Goal: Task Accomplishment & Management: Use online tool/utility

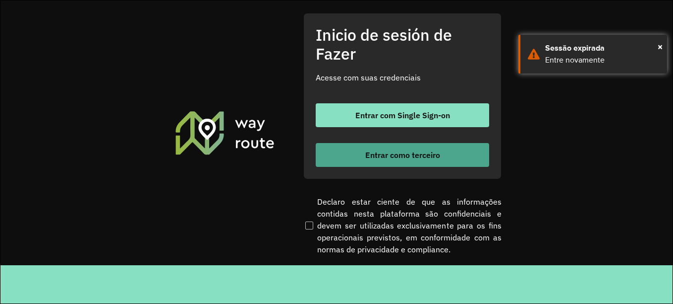
click at [387, 160] on button "Entrar como terceiro" at bounding box center [403, 155] width 174 height 24
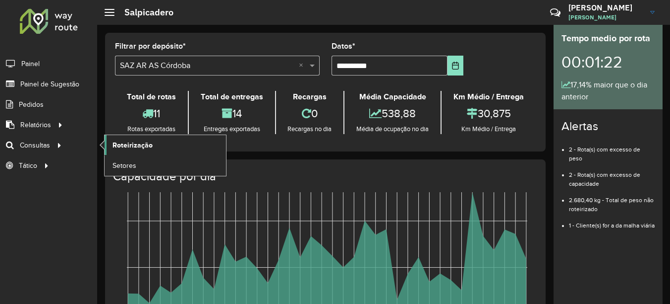
click at [156, 146] on link "Roteirização" at bounding box center [166, 145] width 122 height 20
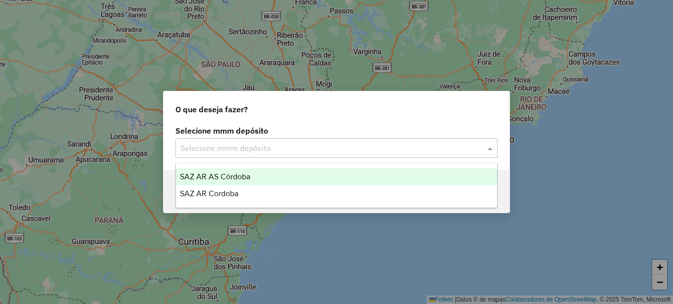
click at [253, 147] on input "text" at bounding box center [327, 148] width 293 height 12
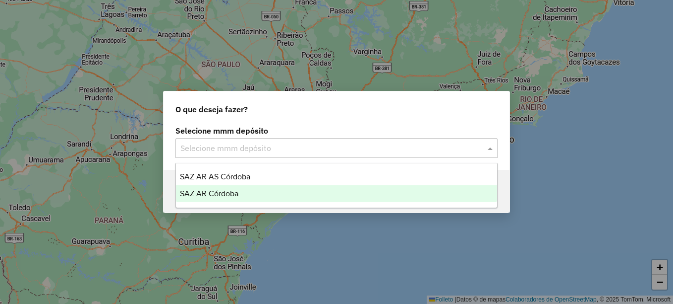
click at [228, 191] on span "SAZ AR Córdoba" at bounding box center [209, 193] width 59 height 8
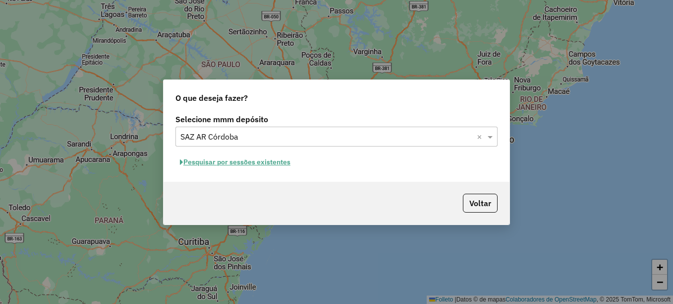
click at [268, 165] on font "Pesquisar por sessões existentes" at bounding box center [236, 161] width 107 height 9
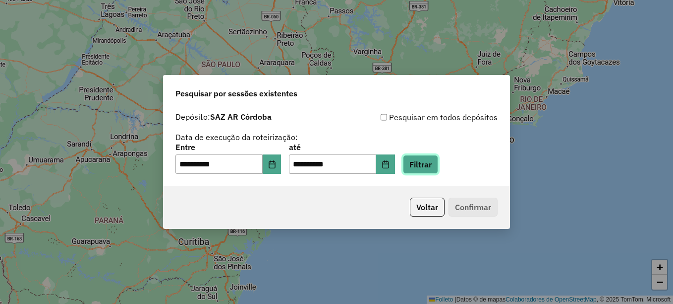
click at [434, 164] on button "Filtrar" at bounding box center [420, 164] width 35 height 19
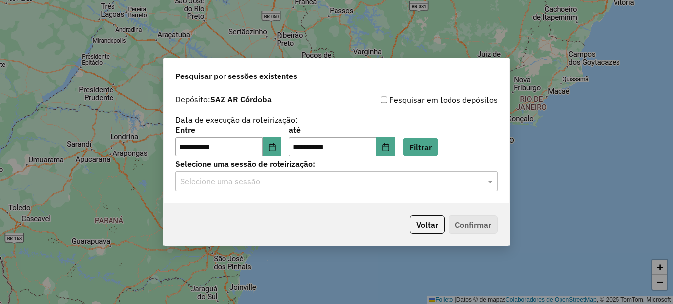
click at [389, 181] on input "text" at bounding box center [327, 182] width 293 height 12
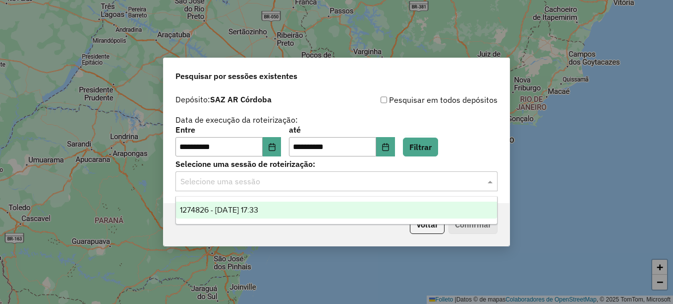
click at [286, 208] on div "1274826 - 13/09/2025 17:33" at bounding box center [336, 209] width 321 height 17
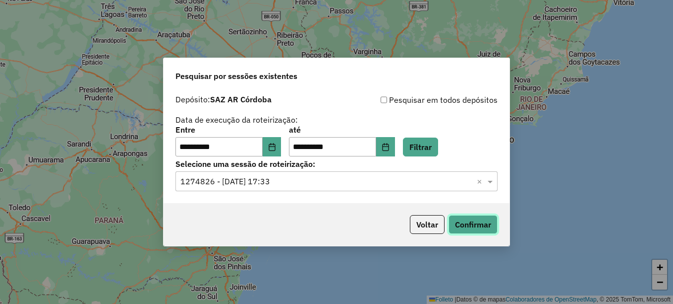
click at [481, 228] on button "Confirmar" at bounding box center [473, 224] width 49 height 19
click at [282, 145] on button "Elija la fecha" at bounding box center [272, 147] width 19 height 20
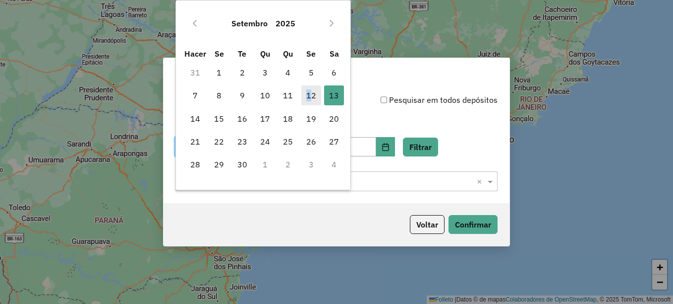
click at [309, 99] on font "12" at bounding box center [311, 95] width 10 height 12
type input "**********"
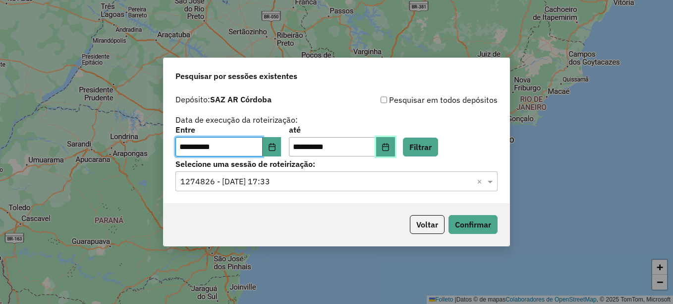
drag, startPoint x: 309, startPoint y: 99, endPoint x: 401, endPoint y: 144, distance: 102.5
click at [389, 144] on icon "Elija la fecha" at bounding box center [385, 147] width 6 height 8
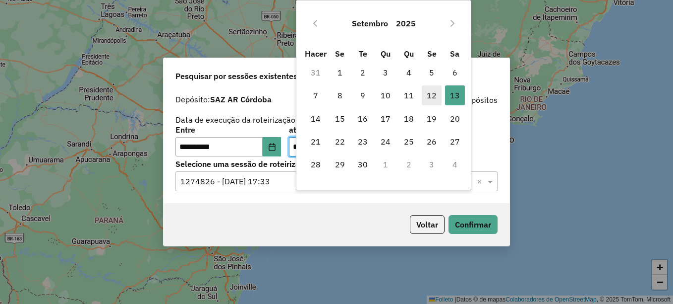
click at [436, 94] on font "12" at bounding box center [432, 95] width 10 height 12
type input "**********"
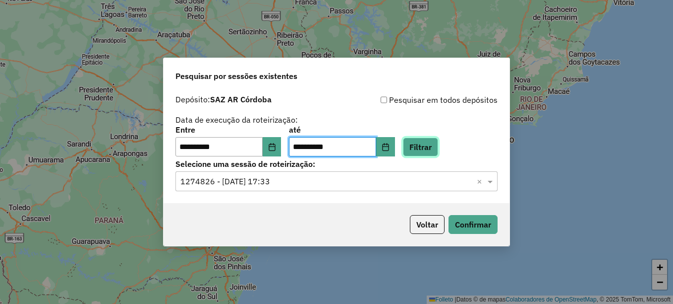
click at [437, 146] on button "Filtrar" at bounding box center [420, 146] width 35 height 19
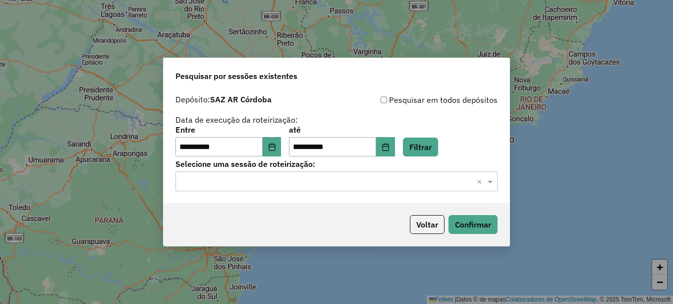
click at [259, 184] on input "text" at bounding box center [327, 182] width 293 height 12
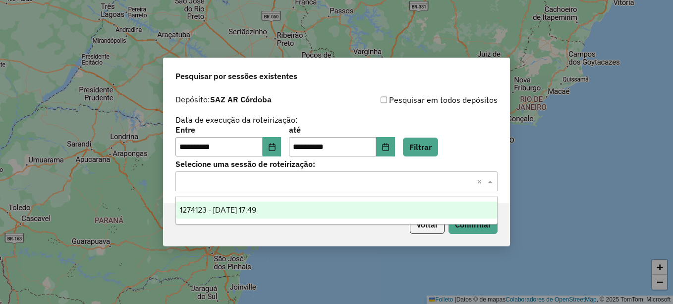
click at [256, 206] on span "1274123 - 12/09/2025 17:49" at bounding box center [218, 209] width 76 height 8
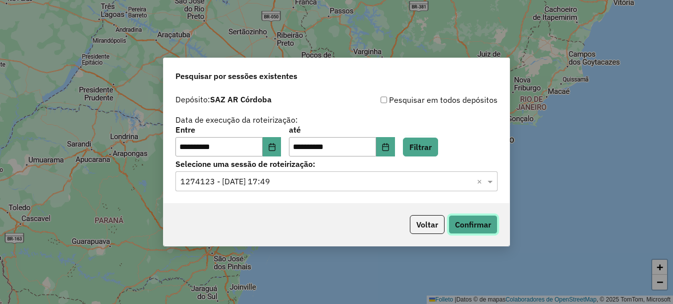
click at [486, 226] on button "Confirmar" at bounding box center [473, 224] width 49 height 19
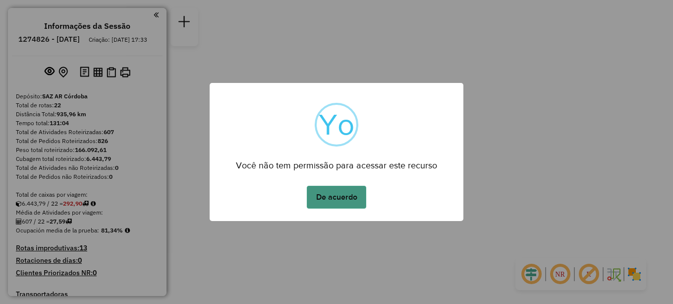
click at [342, 199] on button "De acuerdo" at bounding box center [337, 196] width 60 height 23
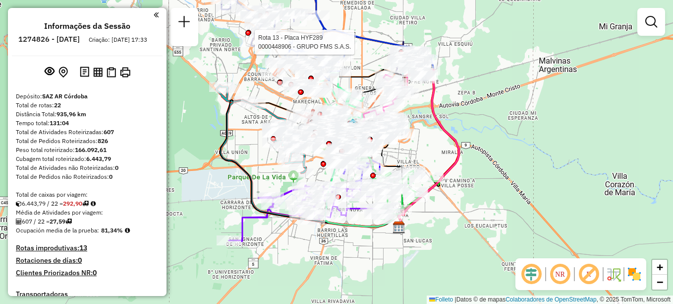
select select "**********"
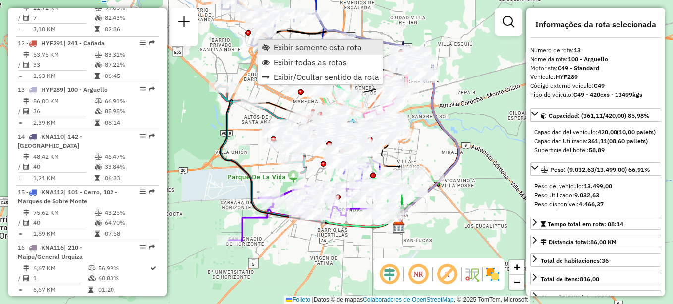
scroll to position [975, 0]
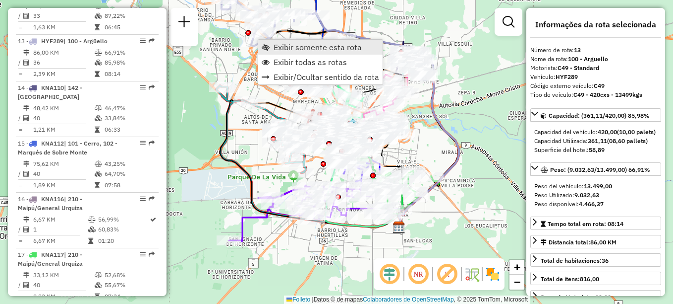
click at [303, 50] on span "Exibir somente esta rota" at bounding box center [318, 47] width 88 height 8
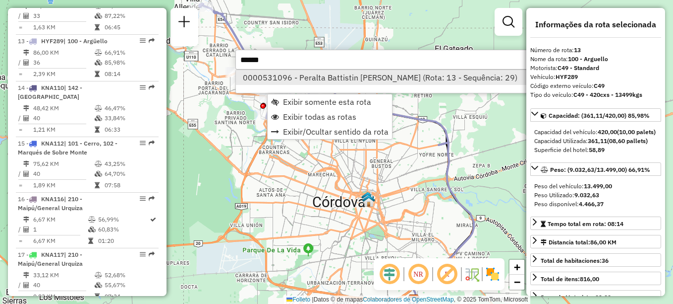
type input "******"
click at [327, 81] on font "0000531096 - Peralta Battistin [PERSON_NAME] (Rota: 13 - Sequência: 29)" at bounding box center [380, 77] width 275 height 10
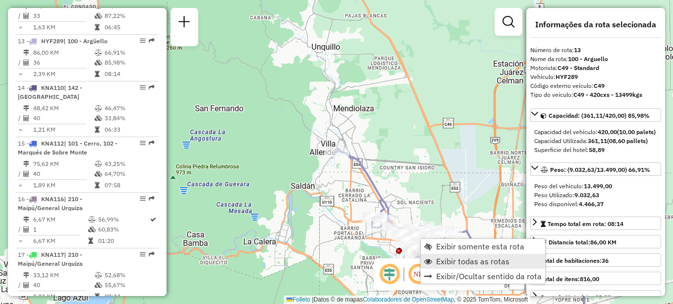
click at [449, 259] on span "Exibir todas as rotas" at bounding box center [472, 261] width 73 height 8
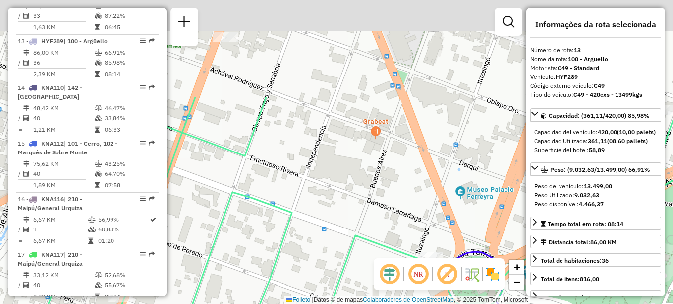
drag, startPoint x: 328, startPoint y: 209, endPoint x: 321, endPoint y: 279, distance: 70.2
click at [321, 279] on div "Rota 13 - Placa HYF289 0000367426 - GIARRATANA [PERSON_NAME] 13 - Placa HYF289 …" at bounding box center [336, 152] width 673 height 304
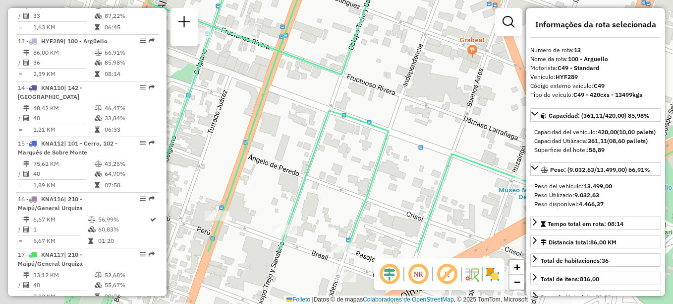
drag, startPoint x: 321, startPoint y: 163, endPoint x: 428, endPoint y: 47, distance: 157.6
click at [427, 52] on div "Rota 13 - Placa HYF289 0000367426 - GIARRATANA [PERSON_NAME] 13 - Placa HYF289 …" at bounding box center [336, 152] width 673 height 304
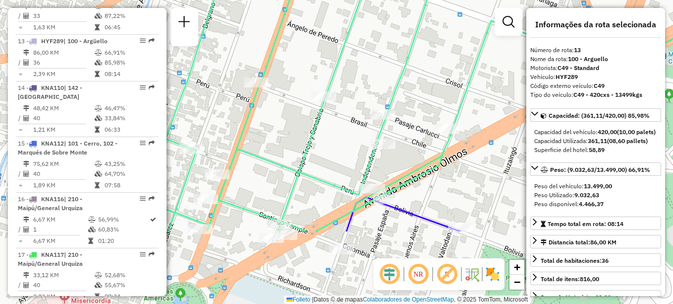
drag, startPoint x: 380, startPoint y: 135, endPoint x: 403, endPoint y: 6, distance: 130.9
click at [403, 9] on div "Rota 13 - Placa HYF289 0000367426 - GIARRATANA [PERSON_NAME] 13 - Placa HYF289 …" at bounding box center [336, 152] width 673 height 304
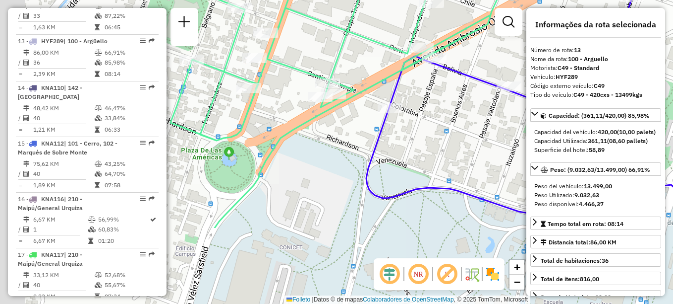
drag, startPoint x: 339, startPoint y: 104, endPoint x: 394, endPoint y: -13, distance: 128.9
click at [394, 0] on html "Aguarde... Pop-up bloqueado! Seu navegador bloqueou automáticamente a abertura …" at bounding box center [336, 152] width 673 height 304
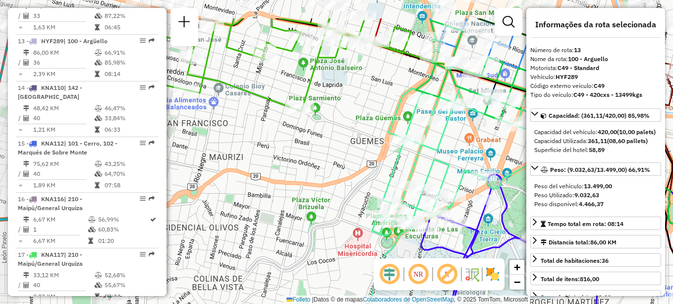
drag, startPoint x: 310, startPoint y: 102, endPoint x: 346, endPoint y: 143, distance: 53.8
click at [346, 143] on div "Rota 13 - Placa HYF289 0000367426 - GIARRATANA [PERSON_NAME] 13 - Placa HYF289 …" at bounding box center [336, 152] width 673 height 304
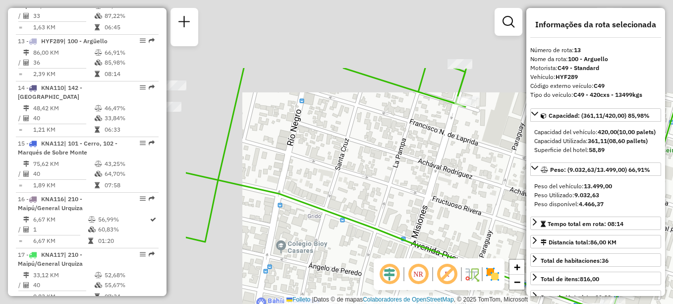
drag, startPoint x: 269, startPoint y: 89, endPoint x: 532, endPoint y: 187, distance: 281.0
click at [532, 187] on hb-router-mapa "Informações da Sessão 1274826 - [DATE] Criação: [DATE] 17:33 Depósito: SAZ AR C…" at bounding box center [336, 152] width 673 height 304
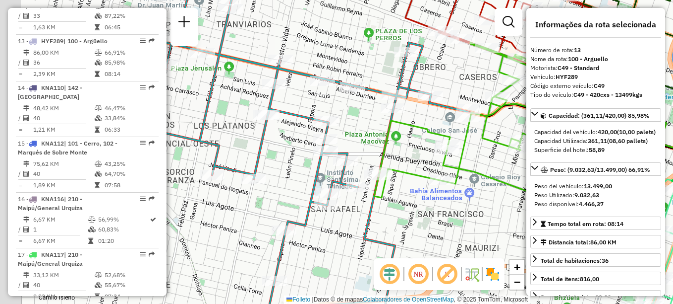
drag, startPoint x: 312, startPoint y: 146, endPoint x: 414, endPoint y: 158, distance: 102.9
click at [414, 158] on div "Rota 13 - Placa HYF289 0000367426 - GIARRATANA [PERSON_NAME] 13 - Placa HYF289 …" at bounding box center [336, 152] width 673 height 304
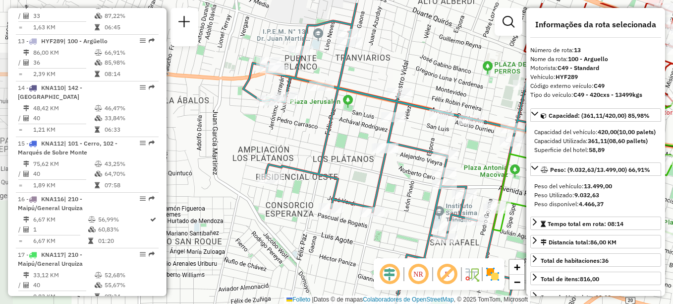
drag, startPoint x: 330, startPoint y: 146, endPoint x: 417, endPoint y: 168, distance: 88.9
click at [417, 168] on div "Rota 13 - Placa HYF289 0000367426 - GIARRATANA [PERSON_NAME] 13 - Placa HYF289 …" at bounding box center [336, 152] width 673 height 304
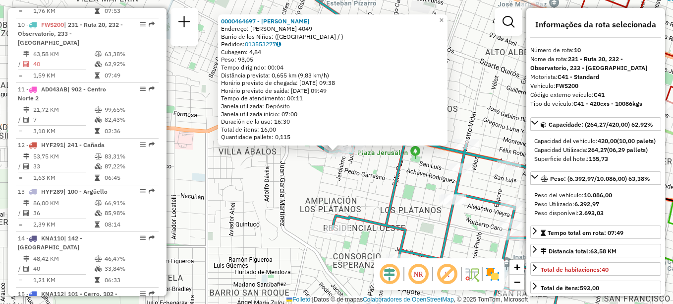
scroll to position [808, 0]
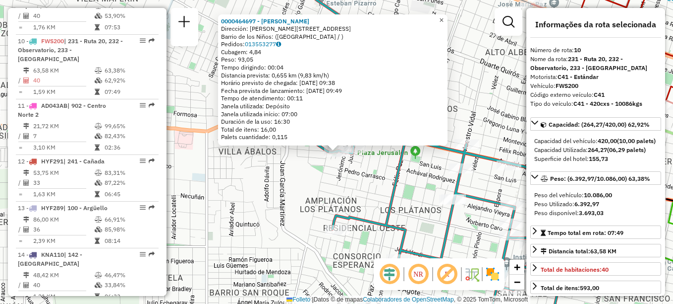
click at [444, 16] on span "×" at bounding box center [441, 20] width 4 height 8
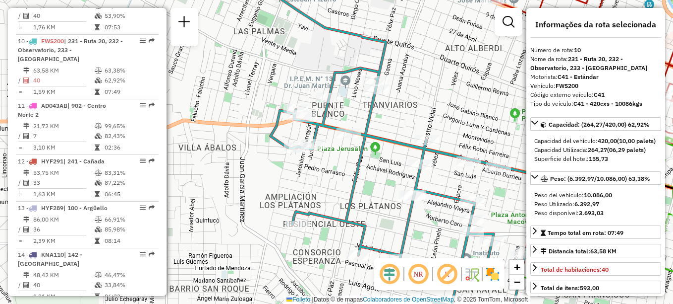
drag, startPoint x: 461, startPoint y: 192, endPoint x: 429, endPoint y: 180, distance: 34.5
click at [432, 181] on div "Janela de atendimento Grade de atendimento Capacidade Transportadoras Veículos …" at bounding box center [336, 152] width 673 height 304
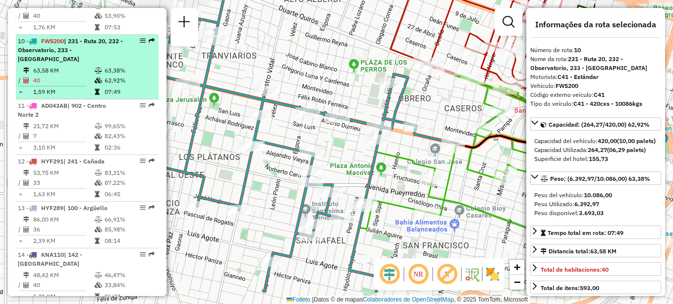
drag, startPoint x: 475, startPoint y: 193, endPoint x: 61, endPoint y: 35, distance: 443.1
click at [133, 60] on hb-router-mapa "Informações da Sessão 1274826 - [DATE] Criação: [DATE] 17:33 Depósito: SAZ AR C…" at bounding box center [336, 152] width 673 height 304
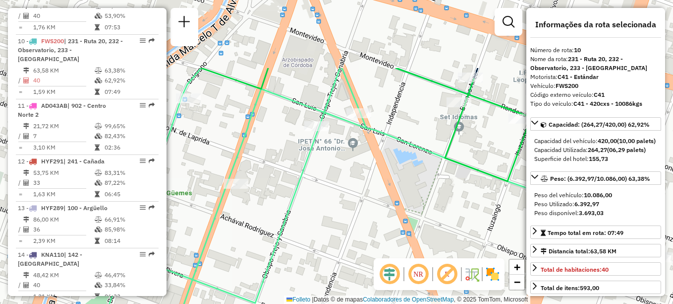
drag, startPoint x: 391, startPoint y: 134, endPoint x: 195, endPoint y: 216, distance: 212.3
click at [204, 226] on div "Rota 10 - Placa FWS200 0000469087 - Bosque [PERSON_NAME] de atendimento Grade d…" at bounding box center [336, 152] width 673 height 304
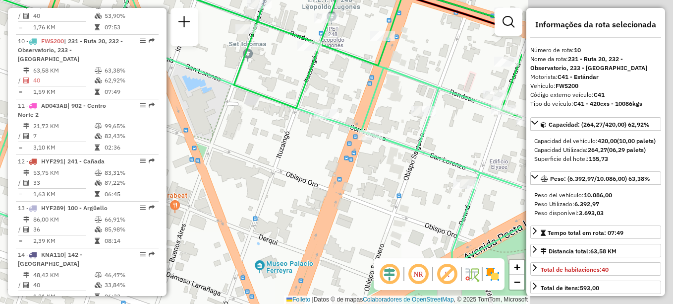
drag, startPoint x: 393, startPoint y: 217, endPoint x: 175, endPoint y: 147, distance: 229.6
click at [175, 147] on div "Rota 10 - Placa FWS200 0000469087 - Bosque [PERSON_NAME] de atendimento Grade d…" at bounding box center [336, 152] width 673 height 304
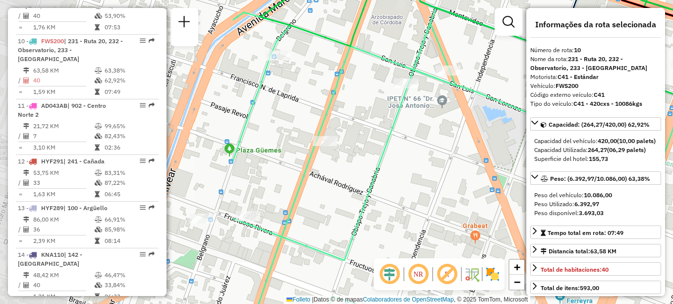
drag, startPoint x: 333, startPoint y: 187, endPoint x: 634, endPoint y: 217, distance: 302.0
click at [634, 217] on hb-router-mapa "Informações da Sessão 1274826 - [DATE] Criação: [DATE] 17:33 Depósito: SAZ AR C…" at bounding box center [336, 152] width 673 height 304
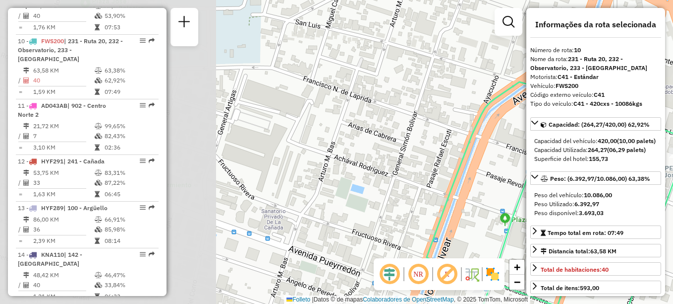
drag, startPoint x: 397, startPoint y: 190, endPoint x: 673, endPoint y: 260, distance: 285.1
click at [673, 260] on html "Aguarde... Pop-up bloqueado! Seu navegador bloqueou automáticamente a abertura …" at bounding box center [336, 152] width 673 height 304
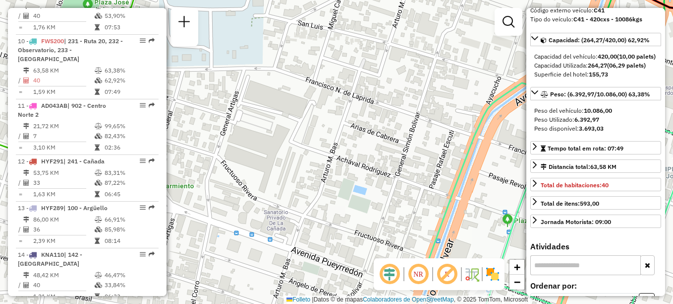
scroll to position [99, 0]
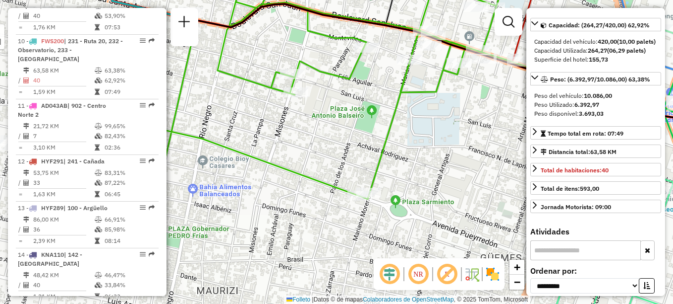
drag, startPoint x: 268, startPoint y: 174, endPoint x: 439, endPoint y: 199, distance: 173.0
click at [439, 199] on div "Rota 10 - Placa FWS200 0000469087 - Bosque [PERSON_NAME] de atendimento Grade d…" at bounding box center [336, 152] width 673 height 304
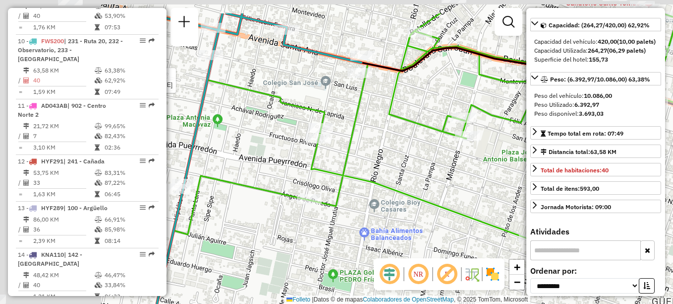
drag, startPoint x: 299, startPoint y: 156, endPoint x: 475, endPoint y: 200, distance: 181.5
click at [475, 200] on div "Rota 10 - Placa FWS200 0000469087 - Bosque [PERSON_NAME] de atendimento Grade d…" at bounding box center [336, 152] width 673 height 304
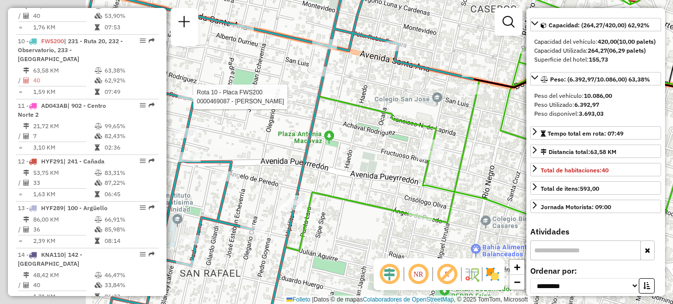
drag, startPoint x: 276, startPoint y: 154, endPoint x: 418, endPoint y: 177, distance: 143.7
click at [418, 177] on div "Rota 10 - Placa FWS200 0000469087 - Bosque [PERSON_NAME] de atendimento Grade d…" at bounding box center [336, 152] width 673 height 304
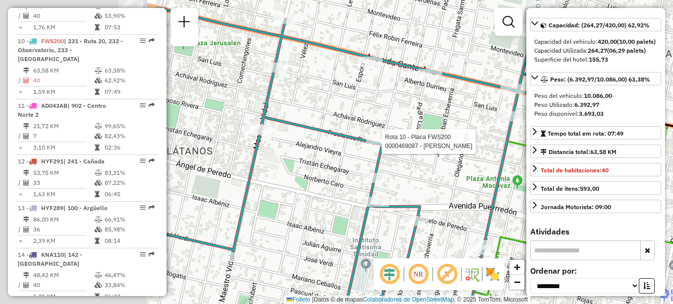
drag, startPoint x: 429, startPoint y: 193, endPoint x: 484, endPoint y: 203, distance: 55.4
click at [484, 203] on div "Rota 10 - Placa FWS200 0000469087 - Bosque [PERSON_NAME] de atendimento Grade d…" at bounding box center [336, 152] width 673 height 304
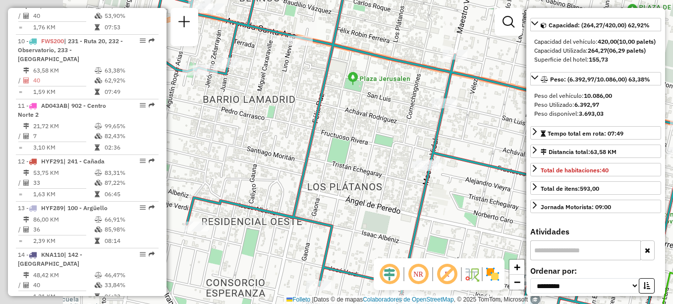
drag, startPoint x: 289, startPoint y: 168, endPoint x: 525, endPoint y: 211, distance: 239.9
click at [525, 211] on div "Rota 10 - Placa FWS200 0000469087 - Bosque [PERSON_NAME] de atendimento Grade d…" at bounding box center [336, 152] width 673 height 304
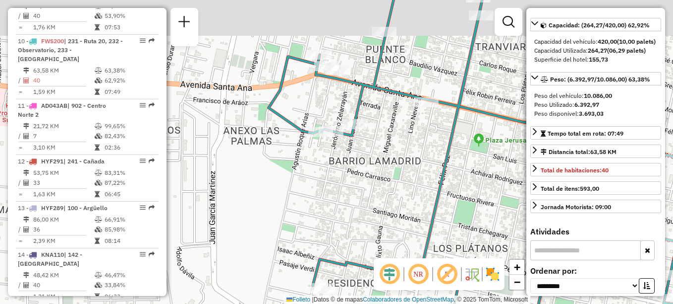
drag, startPoint x: 315, startPoint y: 180, endPoint x: 462, endPoint y: 203, distance: 149.2
click at [459, 204] on div "Rota 10 - Placa FWS200 0000469087 - Bosque [PERSON_NAME] de atendimento Grade d…" at bounding box center [336, 152] width 673 height 304
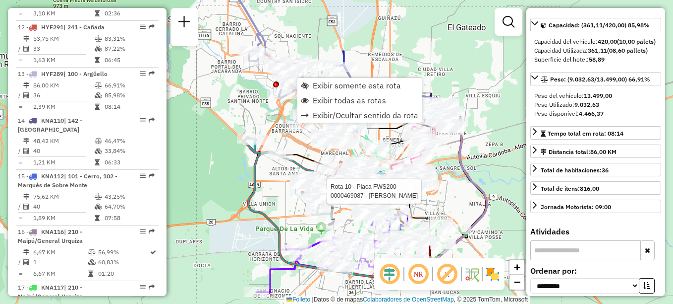
scroll to position [975, 0]
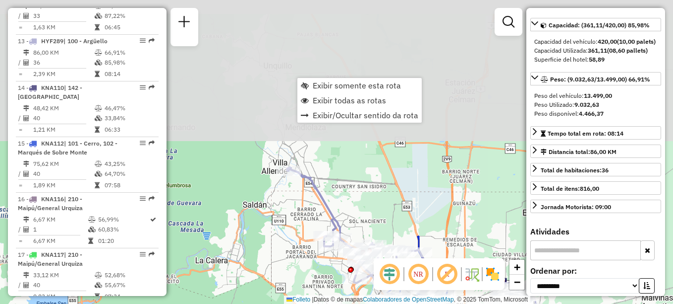
drag, startPoint x: 247, startPoint y: 123, endPoint x: 315, endPoint y: 288, distance: 177.8
click at [315, 288] on div "Rota 10 - Placa FWS200 0000469087 - Bosque [PERSON_NAME] de atendimento Grade d…" at bounding box center [336, 152] width 673 height 304
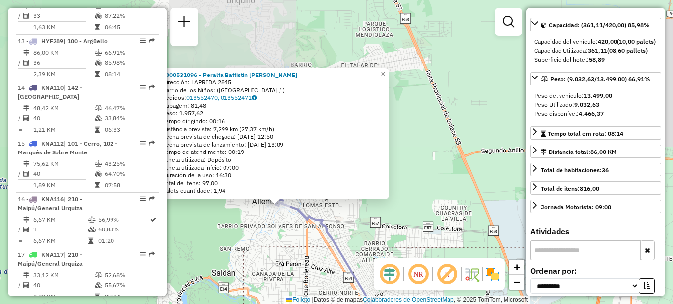
drag, startPoint x: 277, startPoint y: 233, endPoint x: 271, endPoint y: 178, distance: 55.8
click at [271, 180] on div "0000531096 - Peralta Battistin [PERSON_NAME] Dirección: [STREET_ADDRESS] Pedido…" at bounding box center [336, 152] width 673 height 304
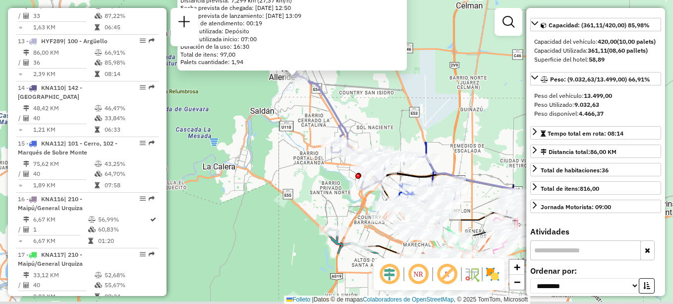
drag, startPoint x: 273, startPoint y: 233, endPoint x: 309, endPoint y: 153, distance: 87.9
click at [309, 153] on div "0000531096 - Peralta Battistin [PERSON_NAME] Dirección: [STREET_ADDRESS] Pedido…" at bounding box center [336, 152] width 673 height 304
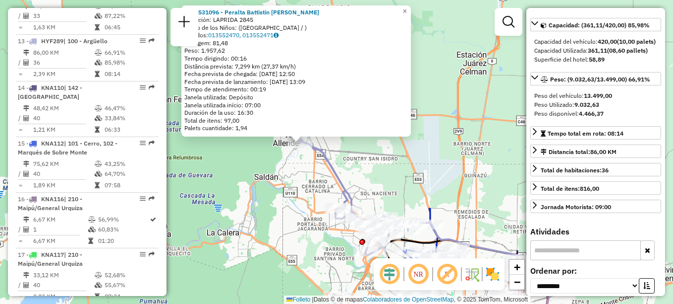
drag, startPoint x: 283, startPoint y: 152, endPoint x: 287, endPoint y: 218, distance: 66.1
click at [287, 218] on div "0000531096 - Peralta Battistin [PERSON_NAME] Dirección: [STREET_ADDRESS] Pedido…" at bounding box center [336, 152] width 673 height 304
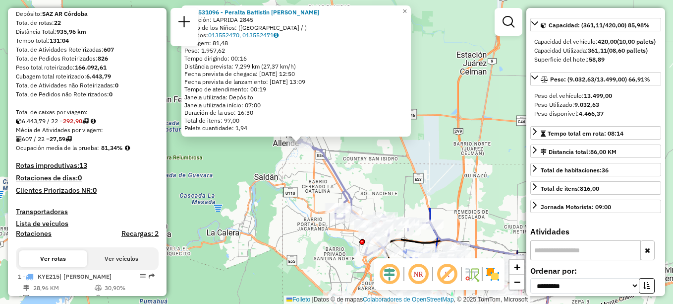
scroll to position [0, 0]
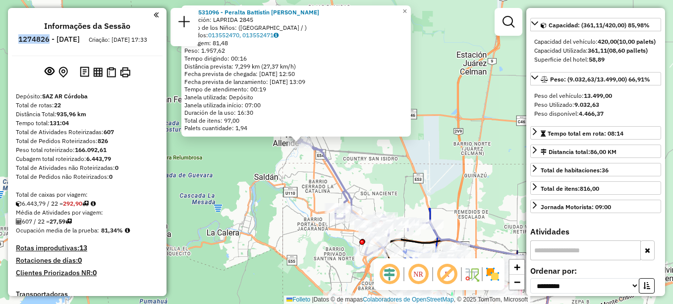
drag, startPoint x: 46, startPoint y: 36, endPoint x: 76, endPoint y: 36, distance: 30.8
click at [76, 36] on h6 "1274826 - [DATE]" at bounding box center [48, 39] width 61 height 9
copy h6 "1274826"
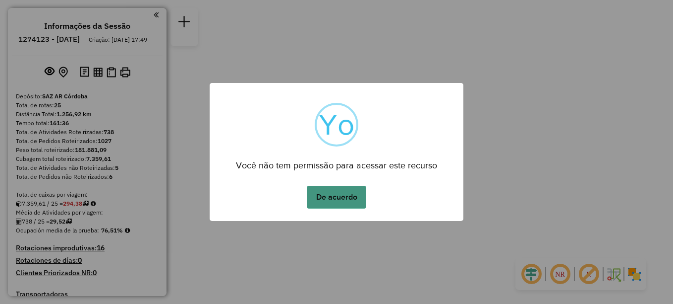
click at [342, 197] on button "De acuerdo" at bounding box center [337, 196] width 60 height 23
